Goal: Task Accomplishment & Management: Use online tool/utility

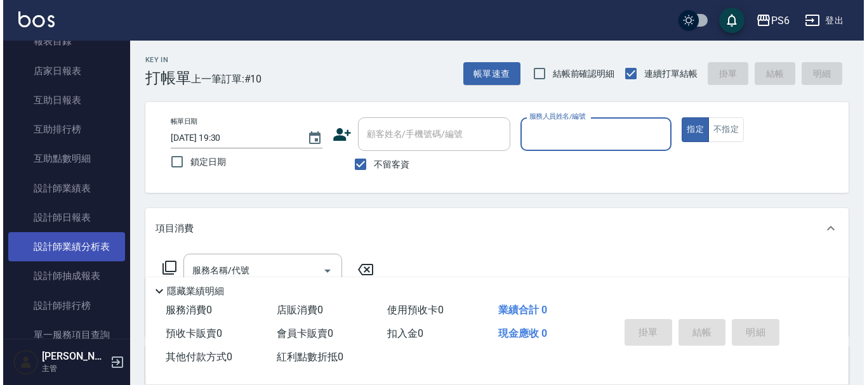
scroll to position [317, 0]
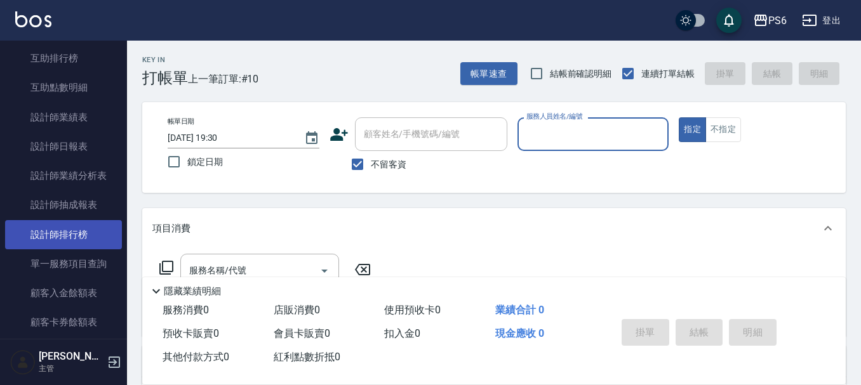
click at [86, 223] on link "設計師排行榜" at bounding box center [63, 234] width 117 height 29
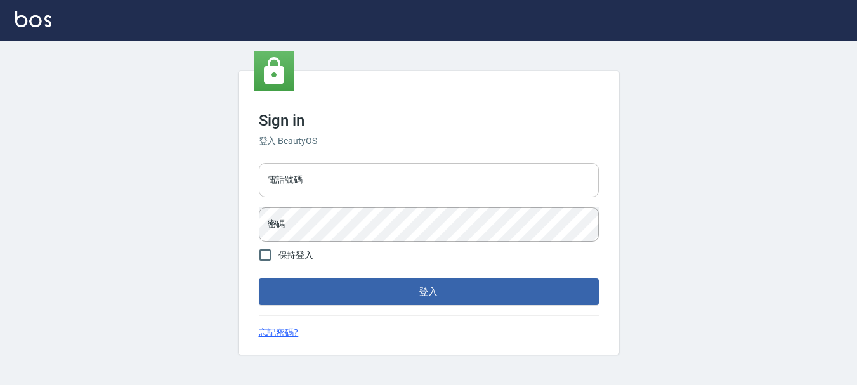
drag, startPoint x: 301, startPoint y: 179, endPoint x: 307, endPoint y: 189, distance: 10.8
click at [301, 179] on input "電話號碼" at bounding box center [429, 180] width 340 height 34
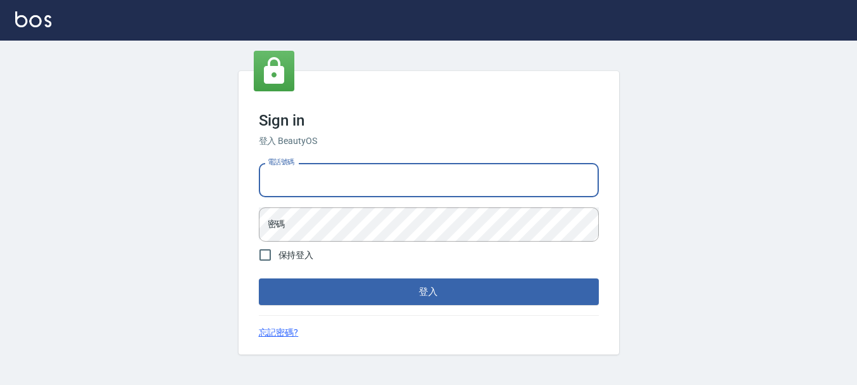
type input "0983811952"
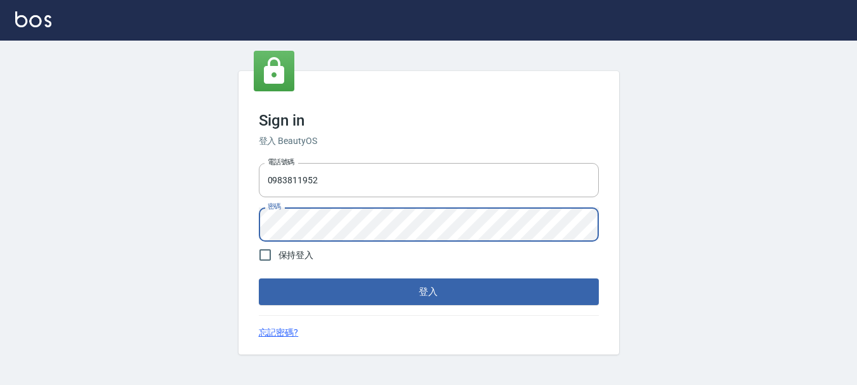
click at [259, 279] on button "登入" at bounding box center [429, 292] width 340 height 27
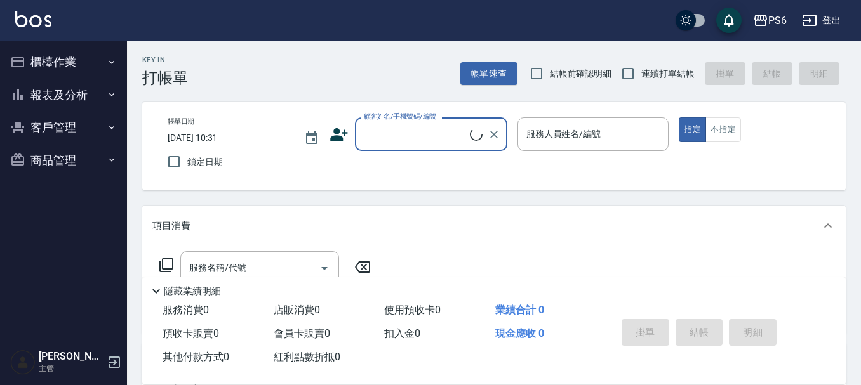
click at [78, 97] on button "報表及分析" at bounding box center [63, 95] width 117 height 33
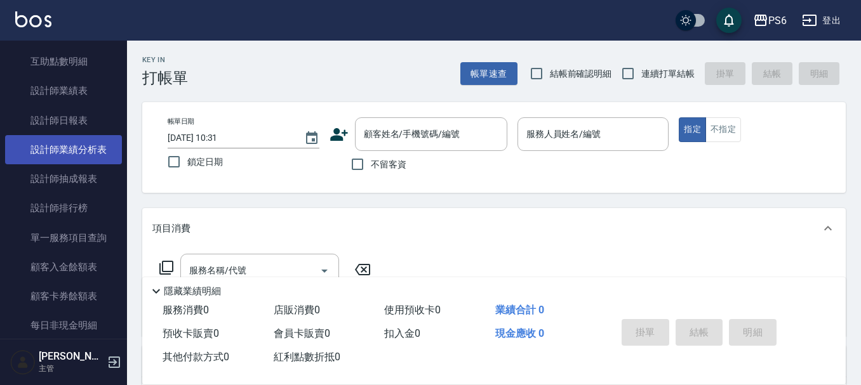
scroll to position [190, 0]
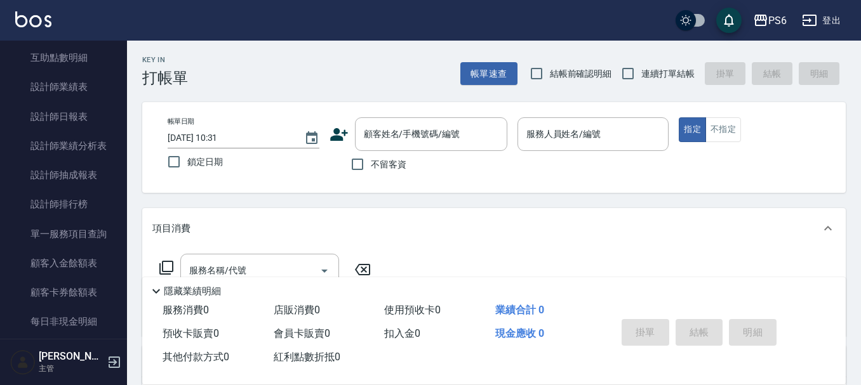
click at [116, 195] on nav "櫃檯作業 打帳單 帳單列表 現金收支登錄 高階收支登錄 每日結帳 報表及分析 報表目錄 店家日報表 互助日報表 互助排行榜 互助點數明細 設計師業績表 設計師…" at bounding box center [63, 190] width 127 height 298
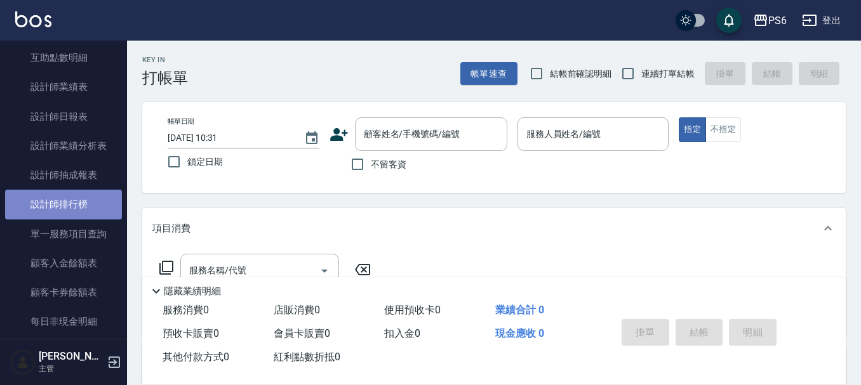
click at [88, 207] on link "設計師排行榜" at bounding box center [63, 204] width 117 height 29
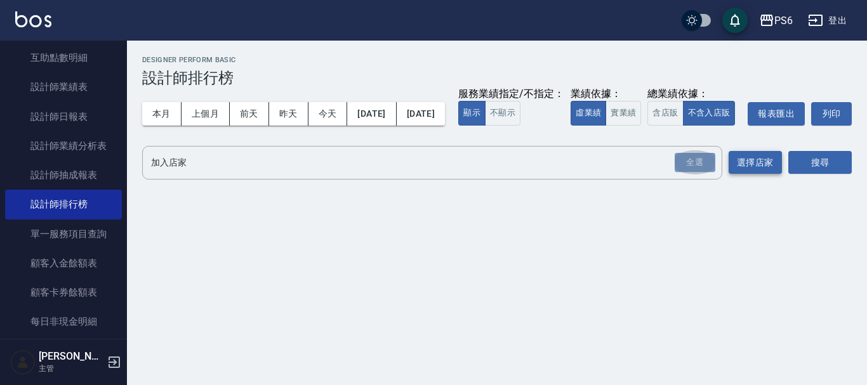
drag, startPoint x: 679, startPoint y: 182, endPoint x: 738, endPoint y: 182, distance: 59.0
click at [692, 173] on div "全選" at bounding box center [695, 163] width 41 height 20
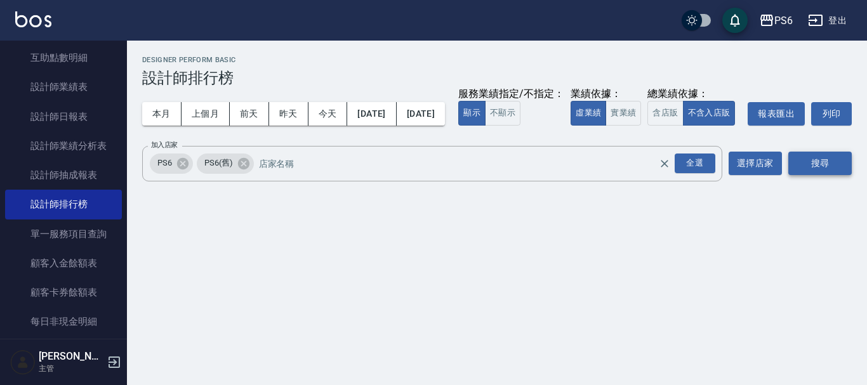
click at [790, 175] on button "搜尋" at bounding box center [819, 163] width 63 height 23
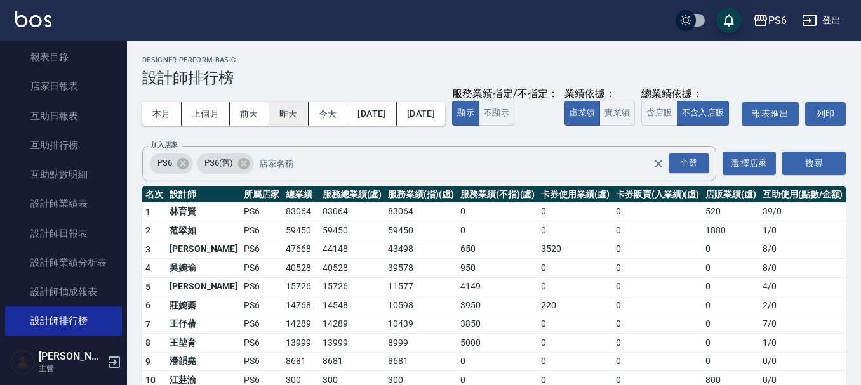
scroll to position [63, 0]
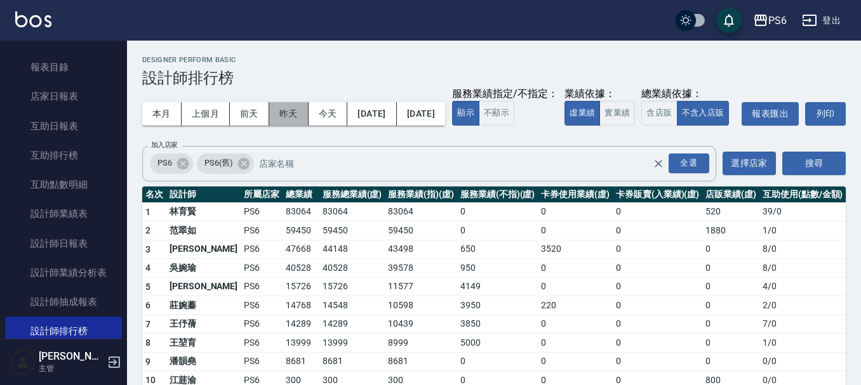
click at [281, 117] on button "昨天" at bounding box center [288, 113] width 39 height 23
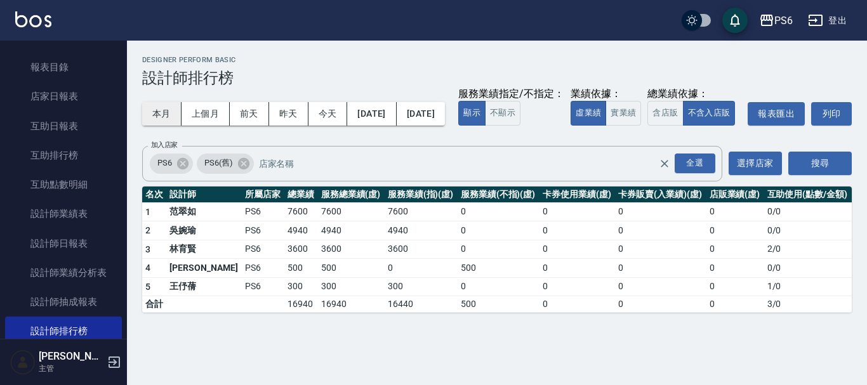
click at [163, 109] on button "本月" at bounding box center [161, 113] width 39 height 23
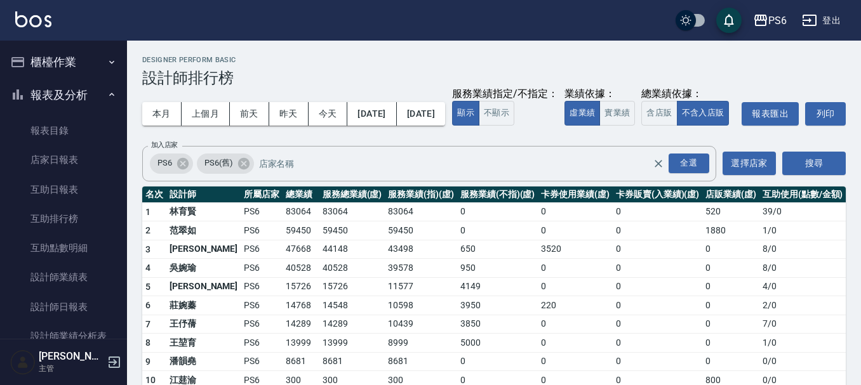
click at [55, 66] on button "櫃檯作業" at bounding box center [63, 62] width 117 height 33
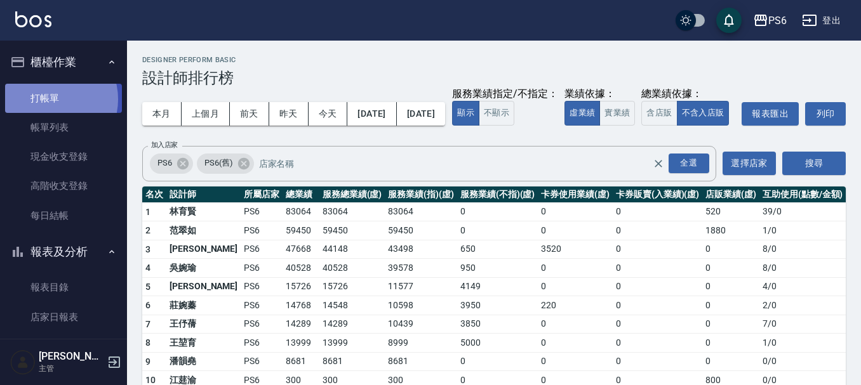
click at [51, 99] on link "打帳單" at bounding box center [63, 98] width 117 height 29
